Goal: Task Accomplishment & Management: Manage account settings

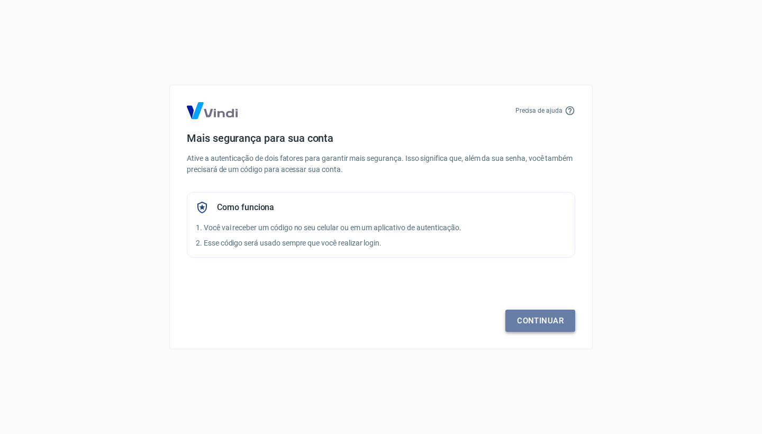
click at [537, 320] on link "Continuar" at bounding box center [541, 321] width 70 height 22
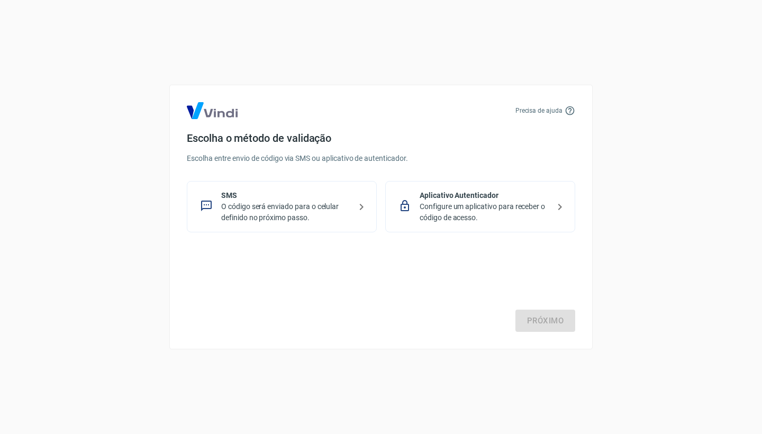
click at [362, 212] on icon at bounding box center [361, 207] width 13 height 13
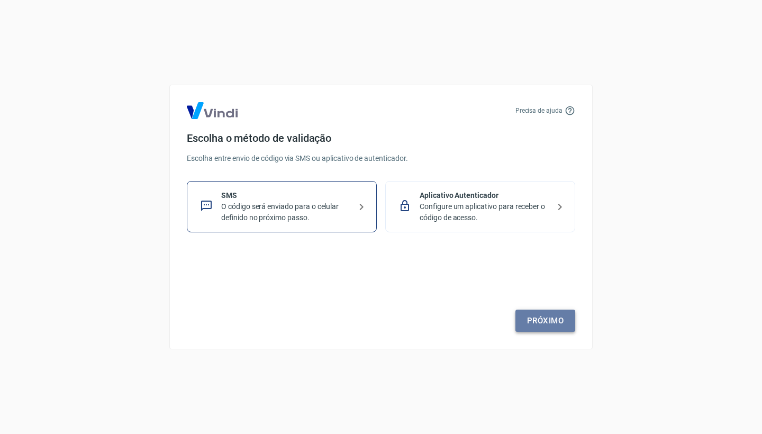
click at [527, 313] on link "Próximo" at bounding box center [546, 321] width 60 height 22
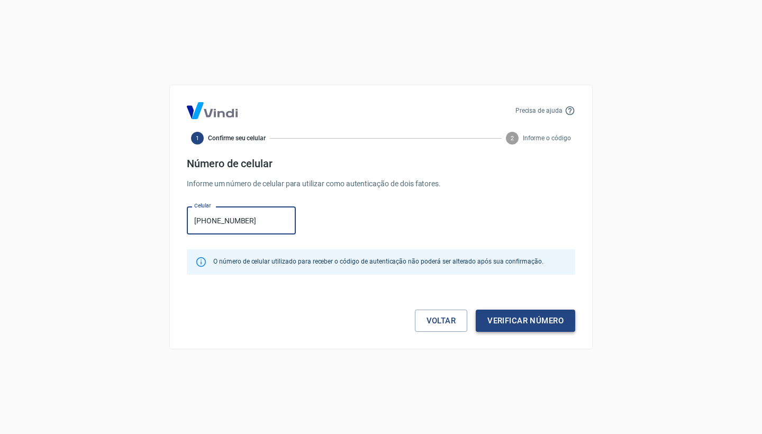
type input "[PHONE_NUMBER]"
click at [554, 326] on button "Verificar número" at bounding box center [526, 321] width 100 height 22
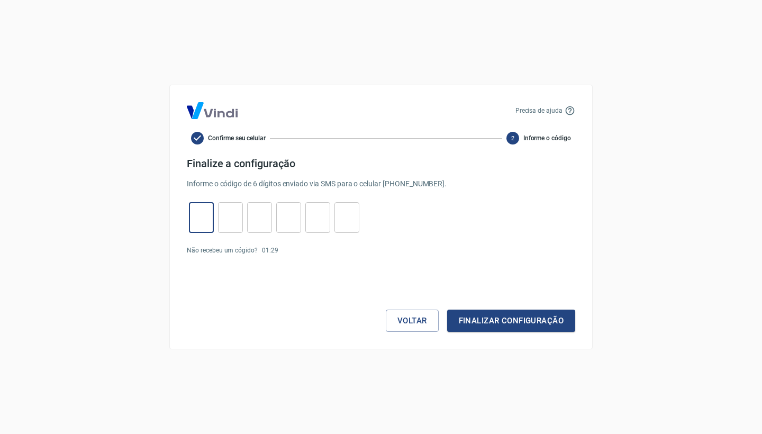
click at [201, 213] on input "tel" at bounding box center [201, 217] width 25 height 23
type input "6"
type input "0"
type input "1"
type input "4"
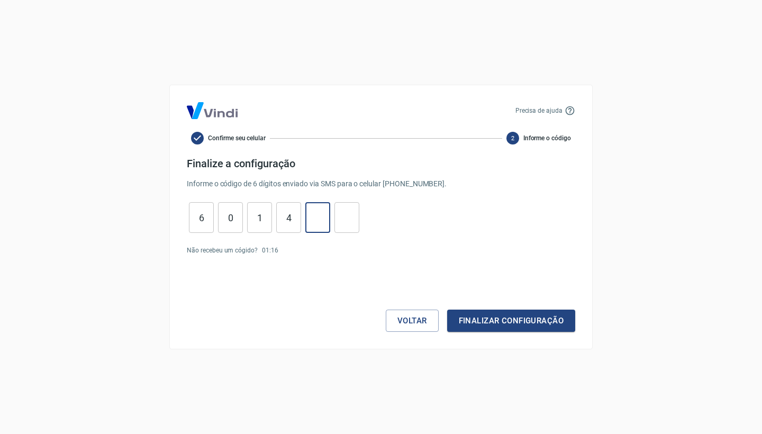
type input "2"
click at [487, 326] on button "Finalizar configuração" at bounding box center [511, 321] width 128 height 22
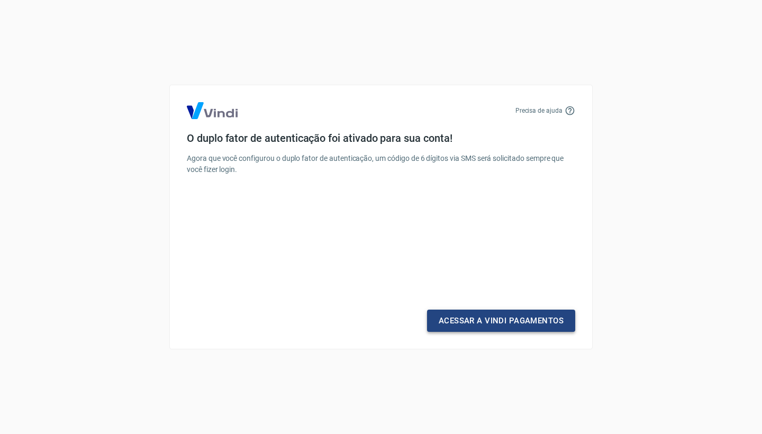
click at [500, 321] on link "Acessar a Vindi Pagamentos" at bounding box center [501, 321] width 148 height 22
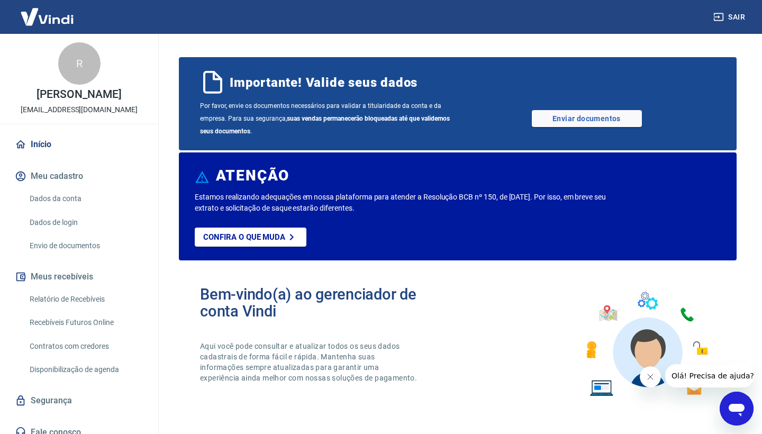
click at [597, 119] on link "Enviar documentos" at bounding box center [587, 118] width 110 height 17
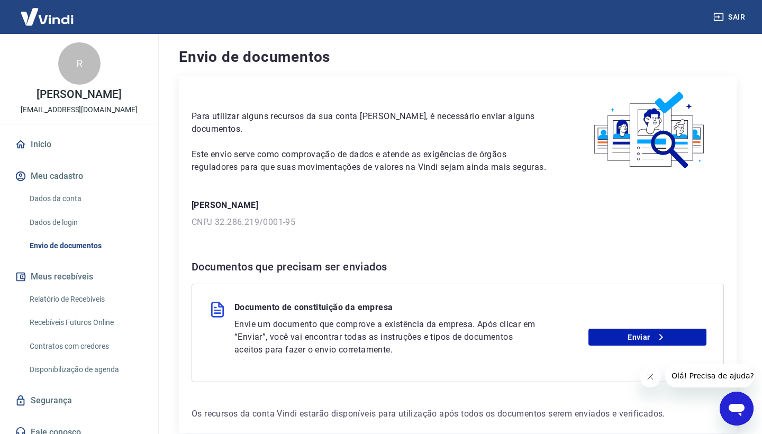
click at [504, 199] on p "[PERSON_NAME]" at bounding box center [458, 205] width 533 height 13
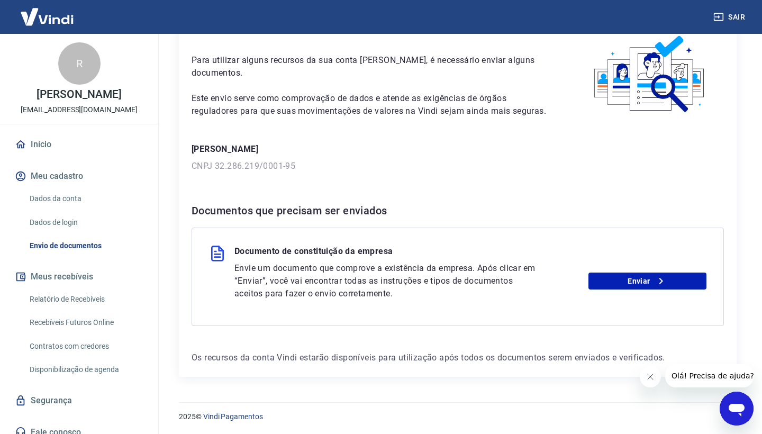
scroll to position [56, 0]
click at [625, 279] on link "Enviar" at bounding box center [648, 281] width 118 height 17
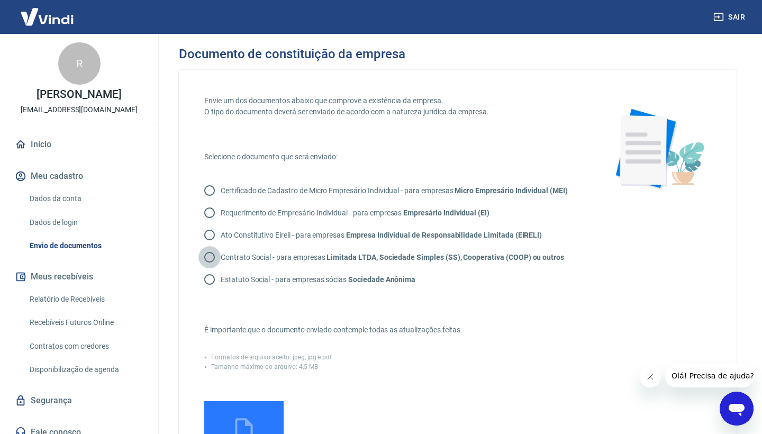
click at [210, 256] on input "Contrato Social - para empresas Limitada LTDA, Sociedade Simples (SS), Cooperat…" at bounding box center [210, 257] width 22 height 22
radio input "true"
click at [653, 286] on div "Envie um dos documentos abaixo que comprove a existência da empresa. O tipo do …" at bounding box center [457, 303] width 507 height 416
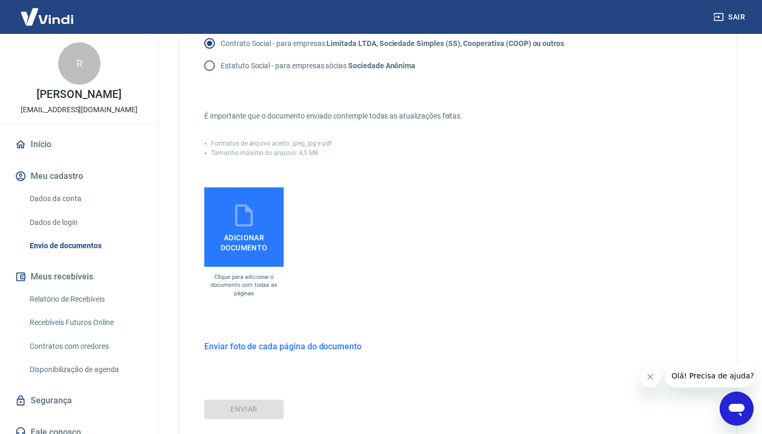
scroll to position [249, 0]
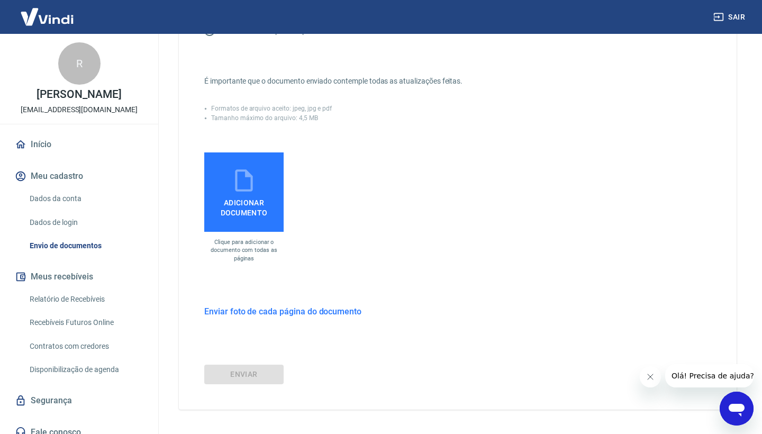
click at [241, 213] on span "Adicionar documento" at bounding box center [244, 206] width 71 height 24
click at [0, 0] on input "Adicionar documento" at bounding box center [0, 0] width 0 height 0
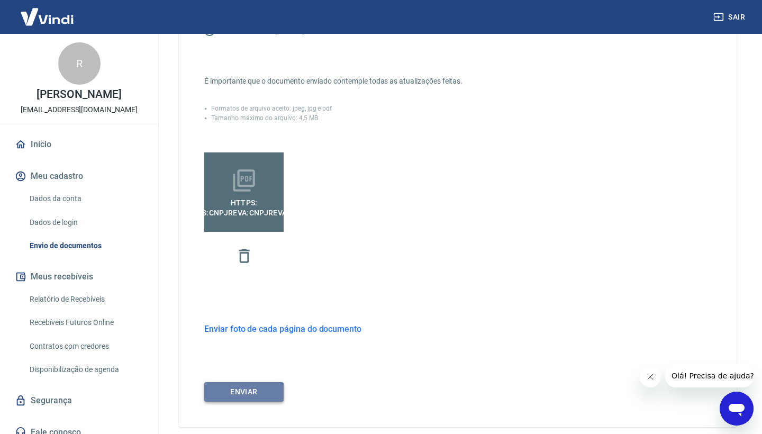
click at [268, 390] on button "ENVIAR" at bounding box center [243, 392] width 79 height 20
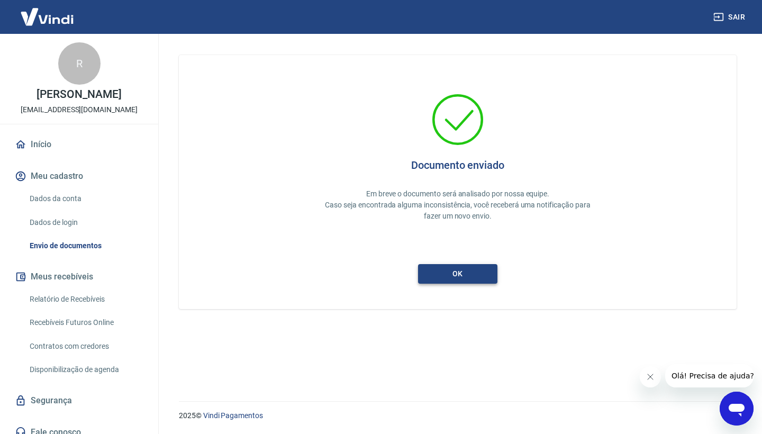
click at [461, 278] on button "ok" at bounding box center [457, 274] width 79 height 20
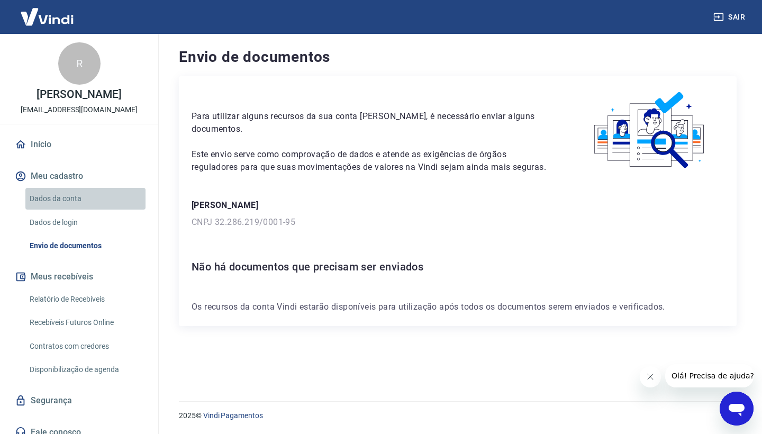
click at [82, 204] on link "Dados da conta" at bounding box center [85, 199] width 120 height 22
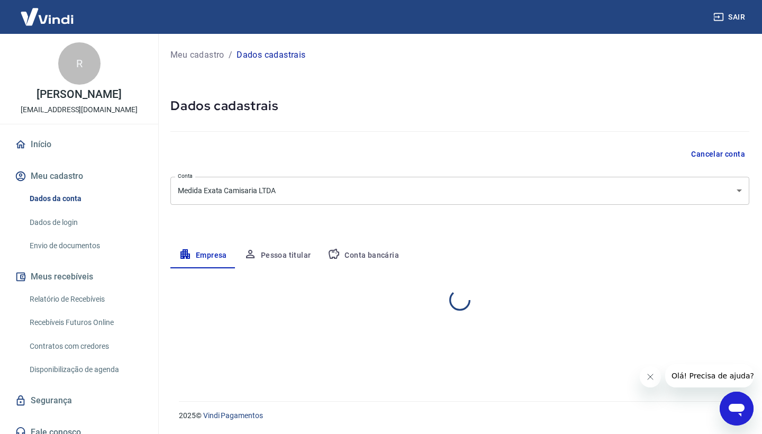
select select "PE"
select select "business"
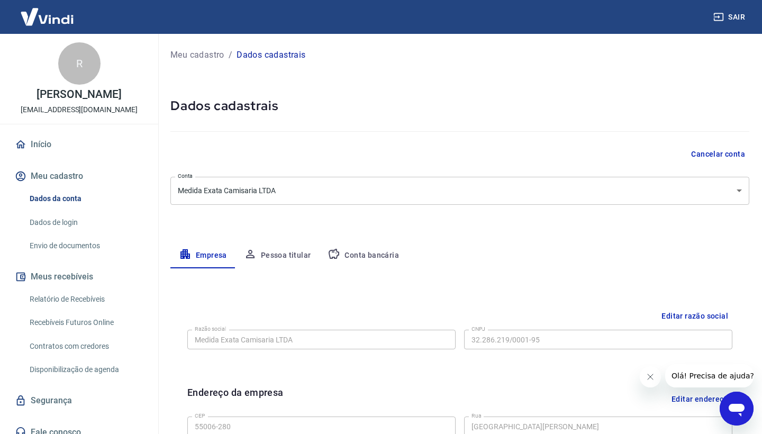
click at [361, 215] on div "Meu cadastro / Dados cadastrais Dados cadastrais Cancelar conta Conta Medida Ex…" at bounding box center [460, 376] width 605 height 684
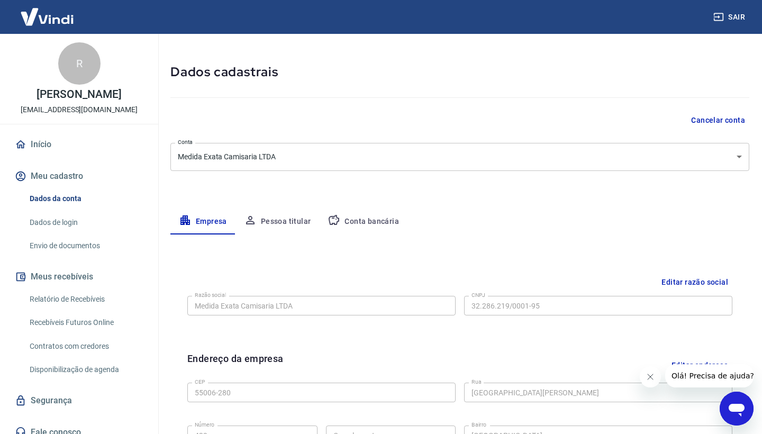
scroll to position [25, 0]
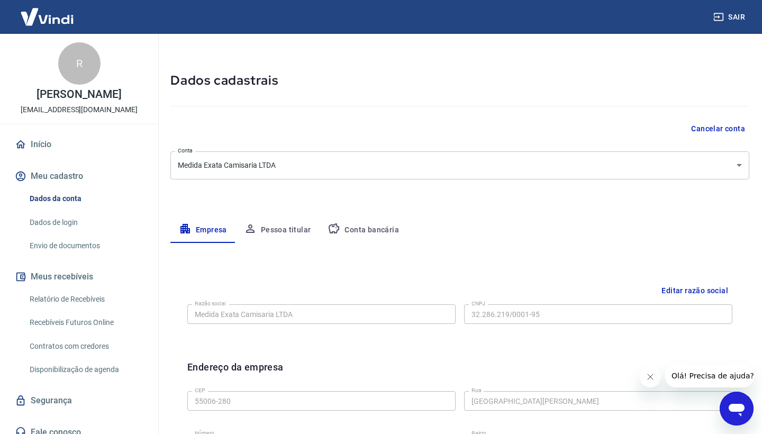
click at [301, 225] on button "Pessoa titular" at bounding box center [278, 230] width 84 height 25
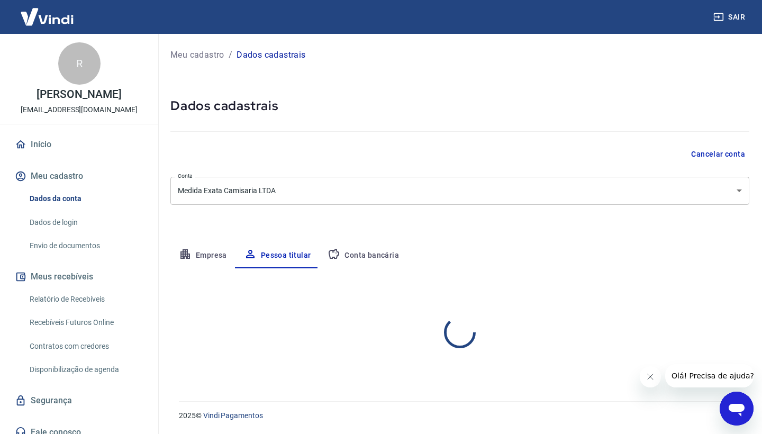
scroll to position [0, 0]
click at [473, 250] on div "Empresa Pessoa titular Conta bancária" at bounding box center [459, 255] width 579 height 25
click at [379, 257] on button "Conta bancária" at bounding box center [363, 255] width 88 height 25
select select "1"
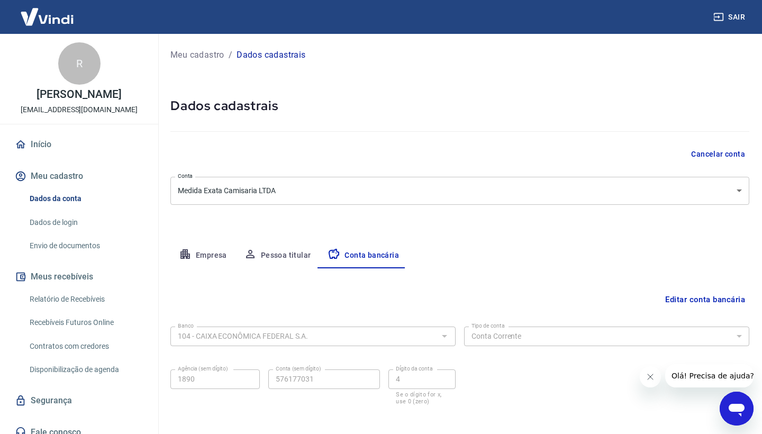
click at [465, 247] on div "Empresa Pessoa titular Conta bancária" at bounding box center [459, 255] width 579 height 25
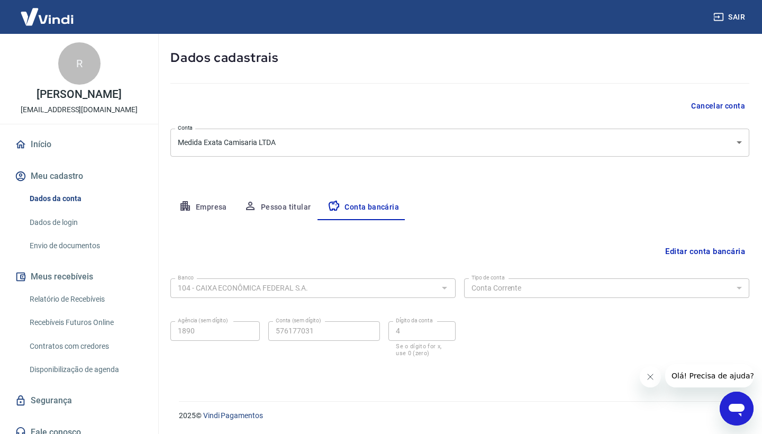
scroll to position [48, 0]
click at [73, 240] on link "Envio de documentos" at bounding box center [85, 246] width 120 height 22
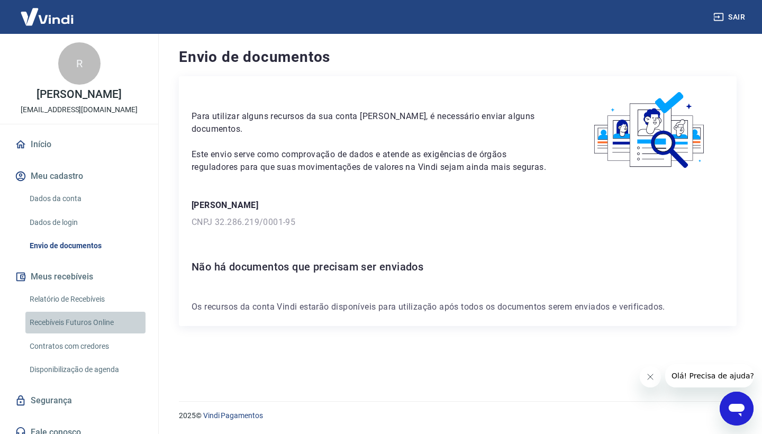
click at [101, 325] on link "Recebíveis Futuros Online" at bounding box center [85, 323] width 120 height 22
click at [743, 62] on div "Envio de documentos Para utilizar alguns recursos da sua conta Vindi, é necessá…" at bounding box center [457, 211] width 583 height 355
click at [45, 150] on link "Início" at bounding box center [79, 144] width 133 height 23
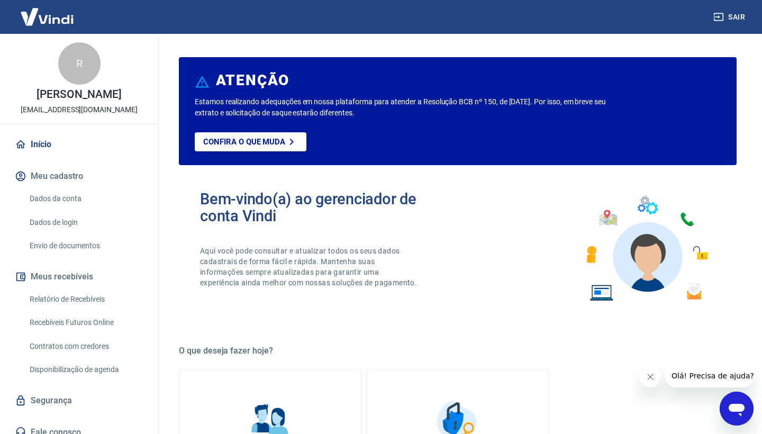
click at [101, 302] on link "Relatório de Recebíveis" at bounding box center [85, 300] width 120 height 22
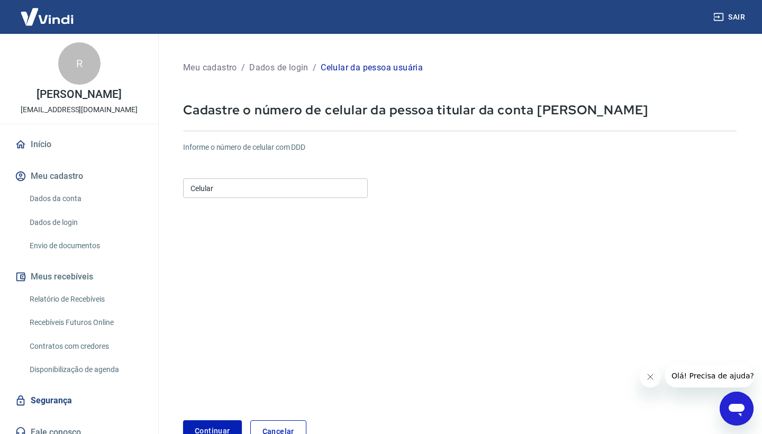
click at [322, 193] on input "Celular" at bounding box center [275, 188] width 185 height 20
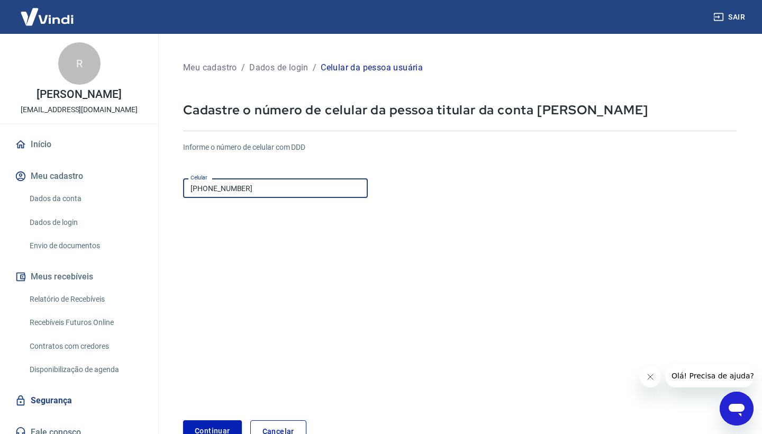
type input "[PHONE_NUMBER]"
click at [425, 209] on form "Informe o número de celular com DDD Celular (81) 99651-1865 Celular Continuar C…" at bounding box center [460, 288] width 554 height 310
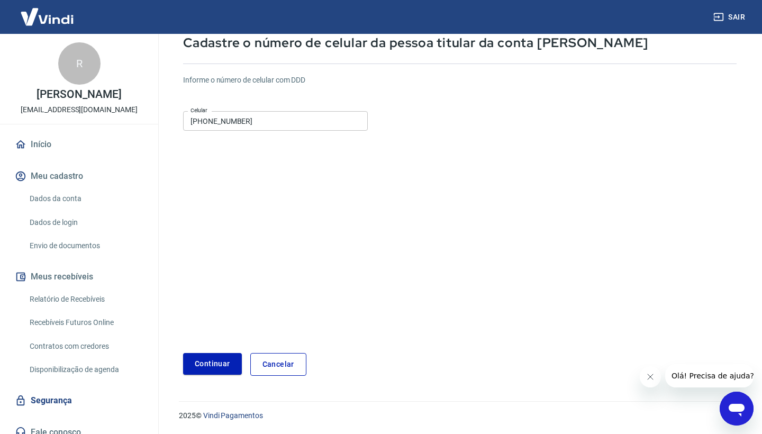
scroll to position [67, 0]
click at [217, 363] on button "Continuar" at bounding box center [212, 365] width 59 height 22
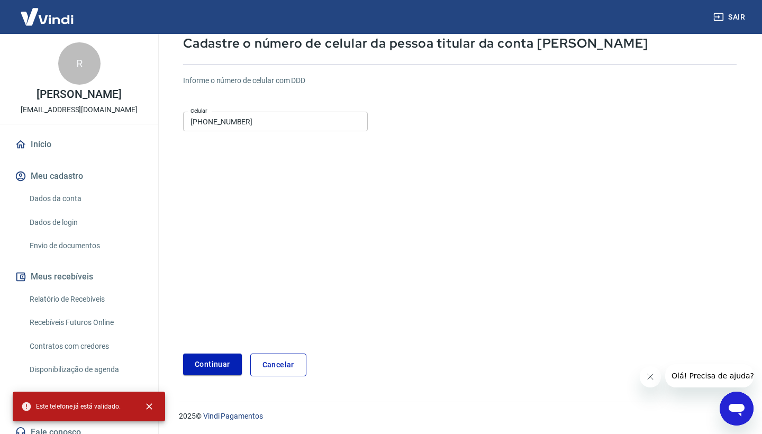
click at [470, 222] on form "Informe o número de celular com DDD Celular (81) 99651-1865 Celular Continuar C…" at bounding box center [460, 222] width 554 height 310
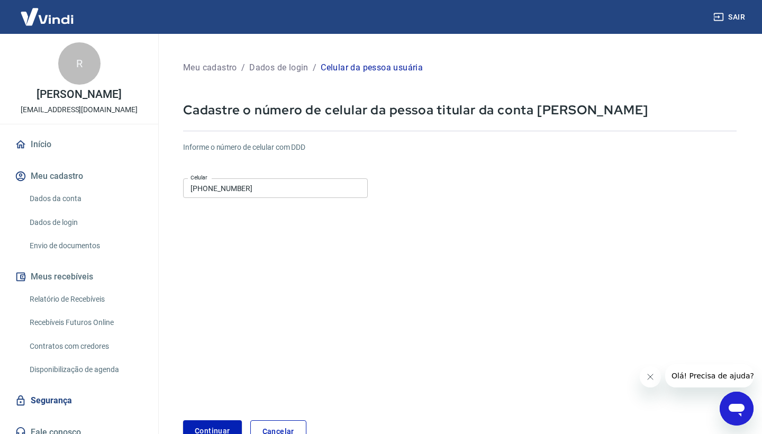
scroll to position [0, 0]
